Goal: Task Accomplishment & Management: Use online tool/utility

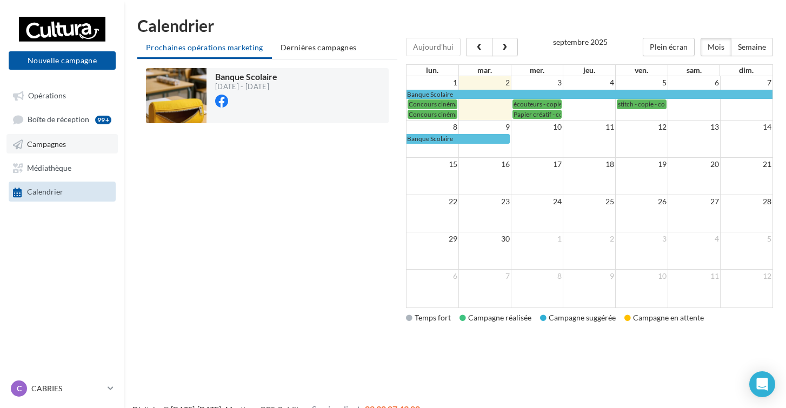
click at [71, 150] on link "Campagnes" at bounding box center [61, 143] width 111 height 19
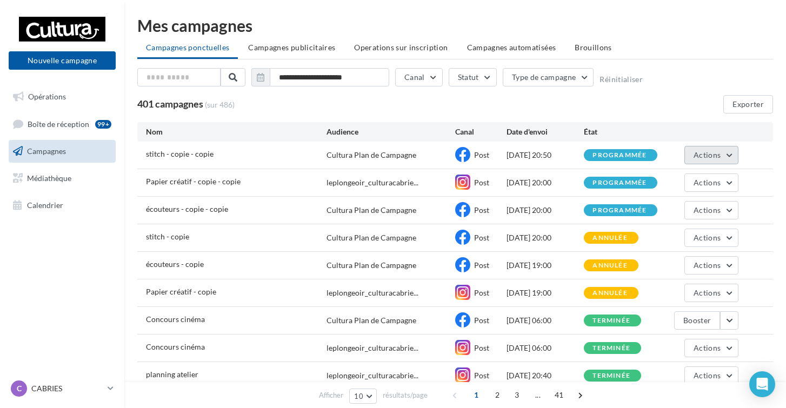
click at [720, 152] on span "Actions" at bounding box center [706, 154] width 27 height 9
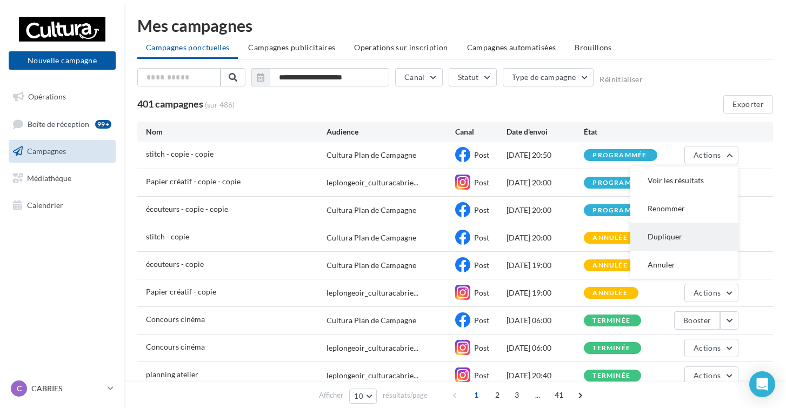
click at [670, 228] on button "Dupliquer" at bounding box center [684, 237] width 108 height 28
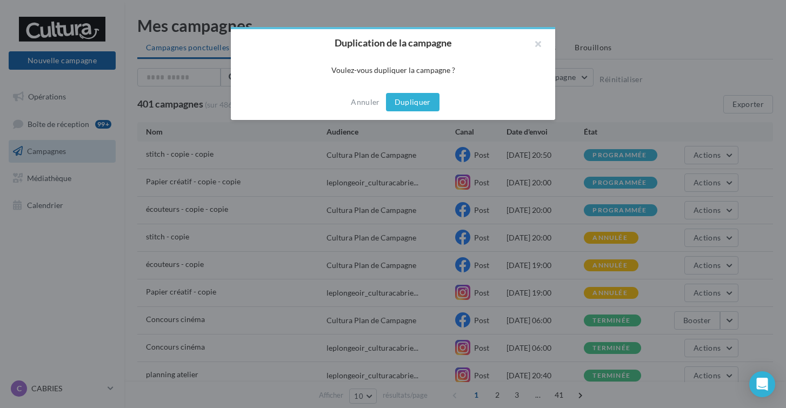
click at [418, 104] on button "Dupliquer" at bounding box center [412, 102] width 53 height 18
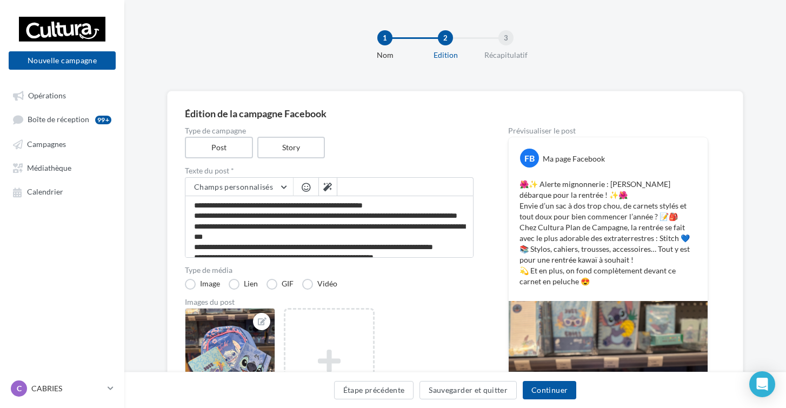
click at [543, 378] on div "Étape précédente Sauvegarder et quitter Continuer" at bounding box center [454, 390] width 661 height 36
click at [541, 384] on button "Continuer" at bounding box center [549, 390] width 53 height 18
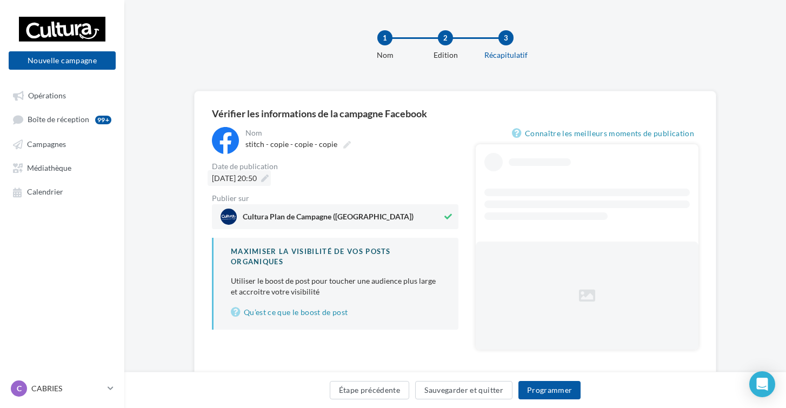
click at [257, 177] on span "05/09/2025 à 20:50" at bounding box center [234, 177] width 45 height 9
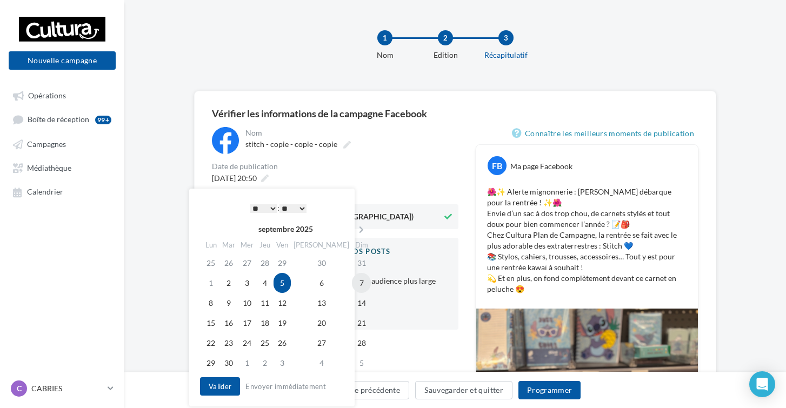
click at [352, 280] on td "7" at bounding box center [361, 283] width 19 height 20
click at [228, 381] on button "Valider" at bounding box center [220, 386] width 40 height 18
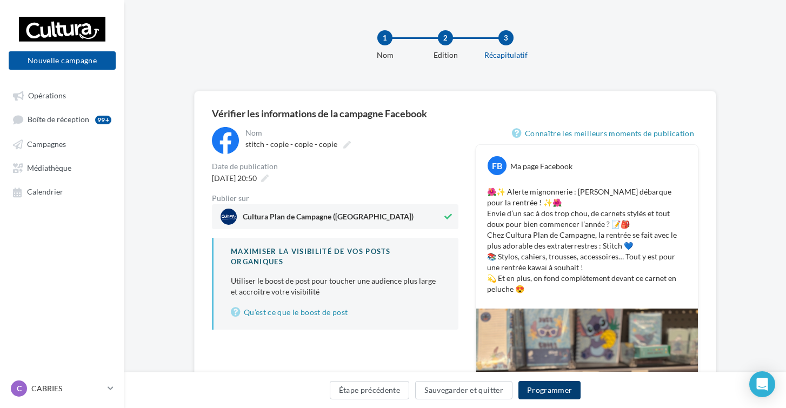
click at [549, 394] on button "Programmer" at bounding box center [549, 390] width 63 height 18
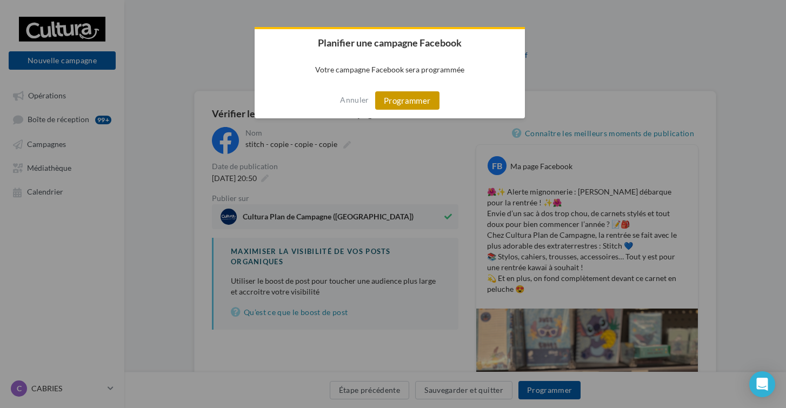
click at [393, 101] on button "Programmer" at bounding box center [407, 100] width 64 height 18
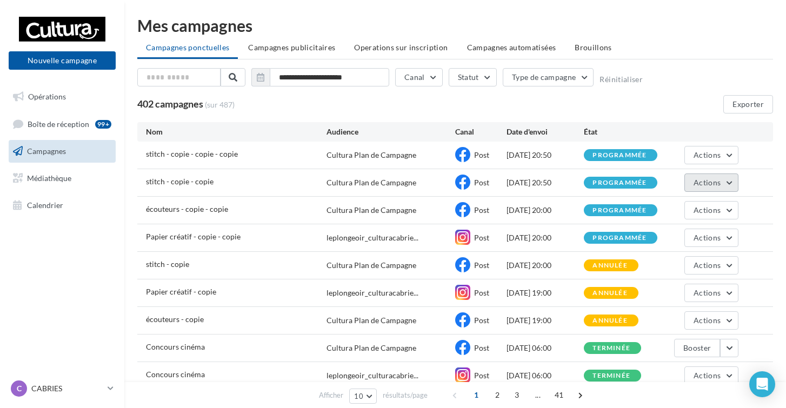
click at [707, 186] on span "Actions" at bounding box center [706, 182] width 27 height 9
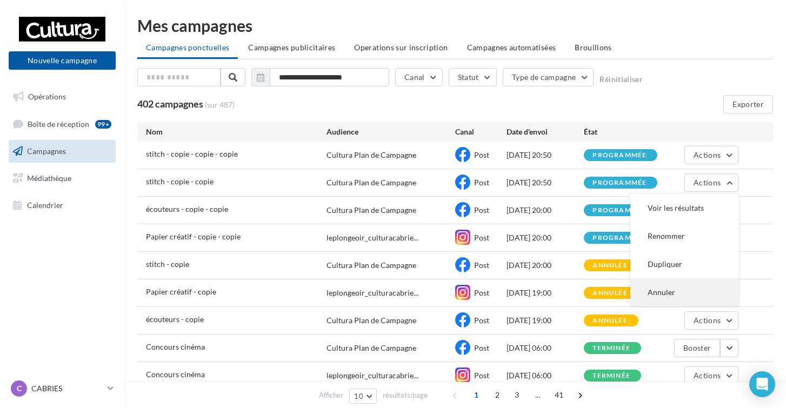
click at [657, 291] on button "Annuler" at bounding box center [684, 292] width 108 height 28
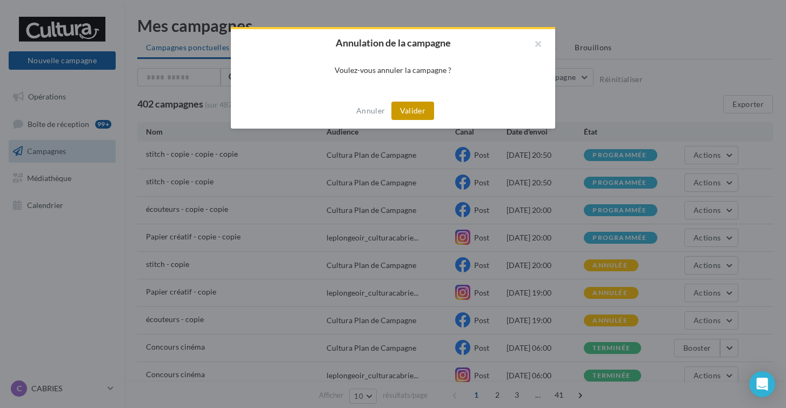
click at [408, 110] on button "Valider" at bounding box center [412, 111] width 43 height 18
